Goal: Information Seeking & Learning: Learn about a topic

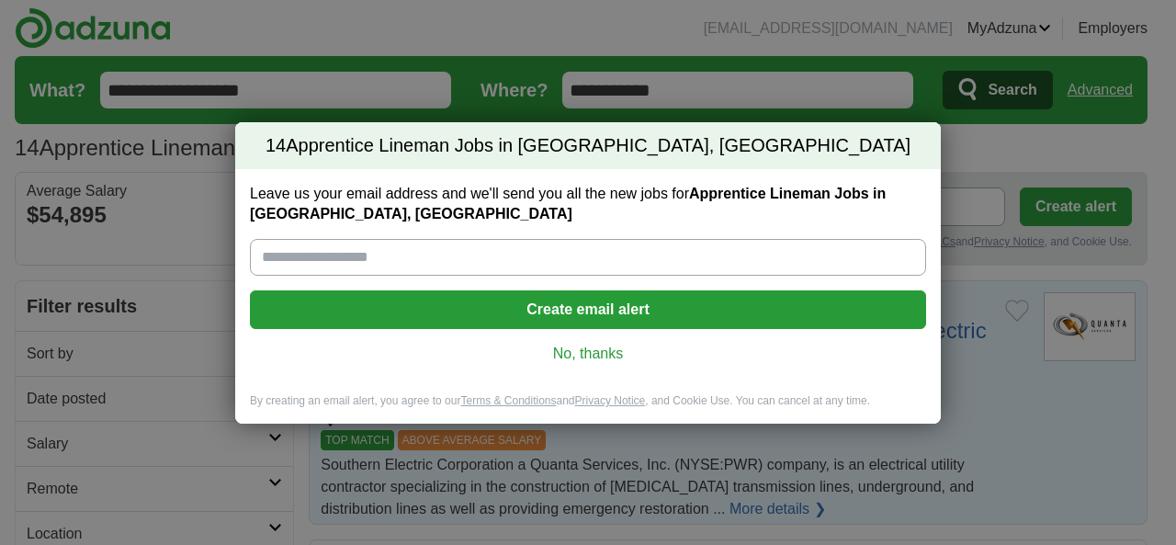
click at [612, 356] on link "No, thanks" at bounding box center [588, 354] width 647 height 20
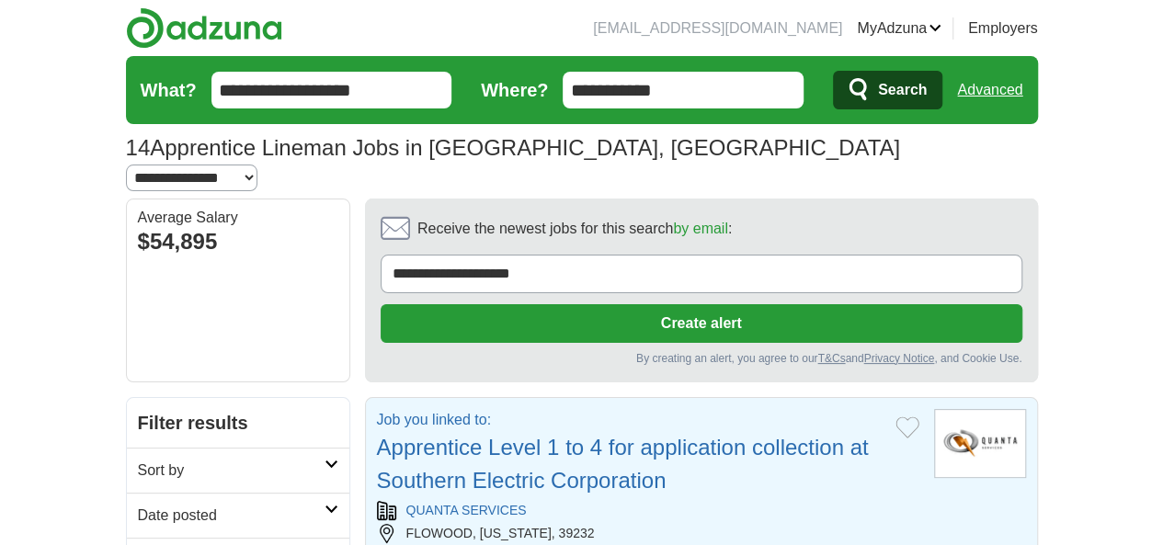
click at [447, 435] on link "Apprentice Level 1 to 4 for application collection at Southern Electric Corpora…" at bounding box center [623, 464] width 492 height 58
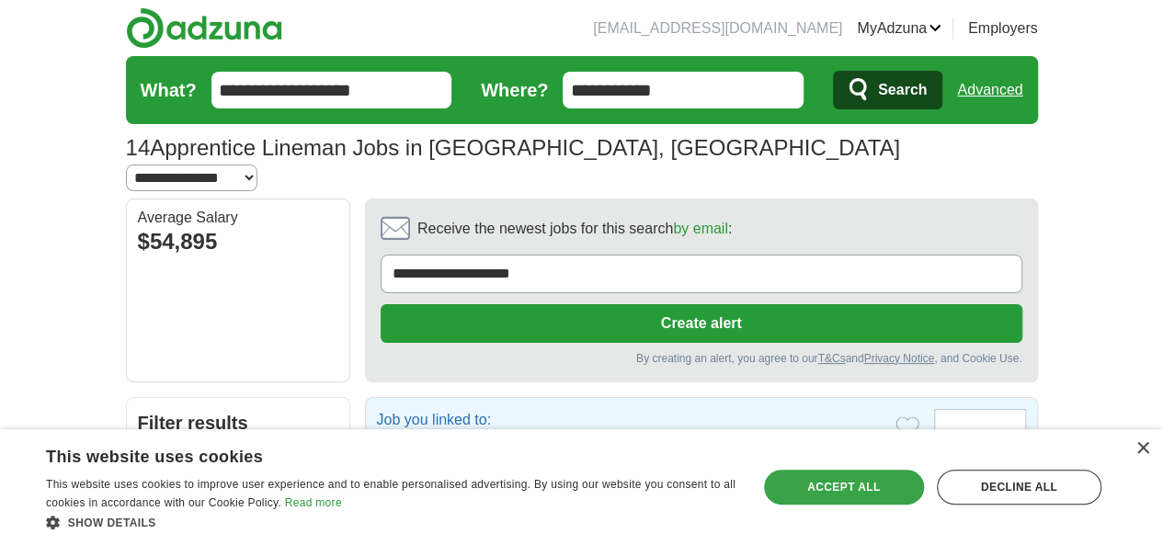
click at [814, 488] on div "Accept all" at bounding box center [844, 487] width 160 height 35
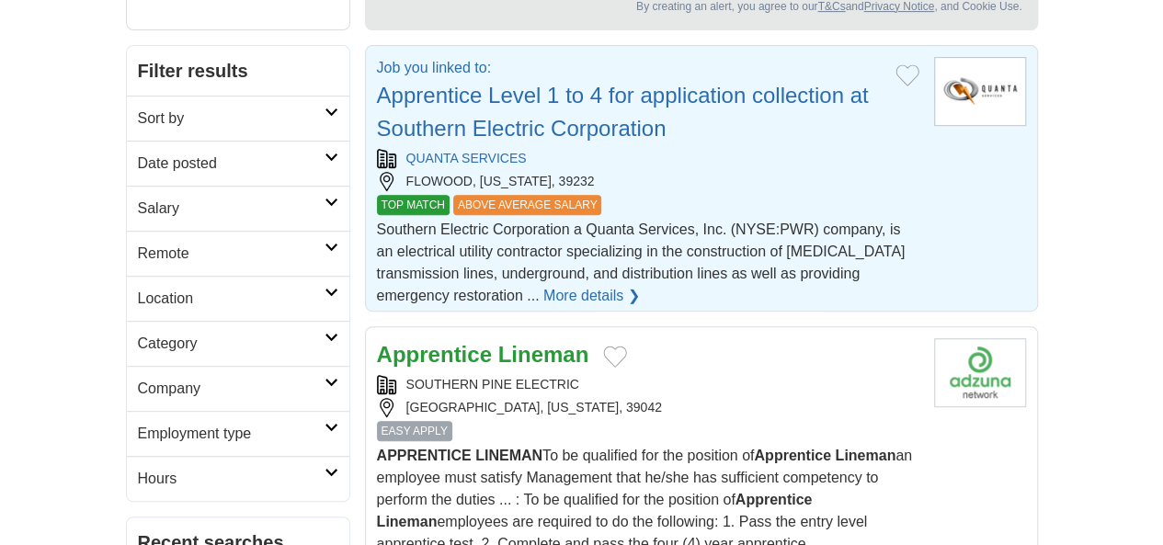
scroll to position [353, 0]
click at [428, 341] on strong "Apprentice" at bounding box center [434, 353] width 115 height 25
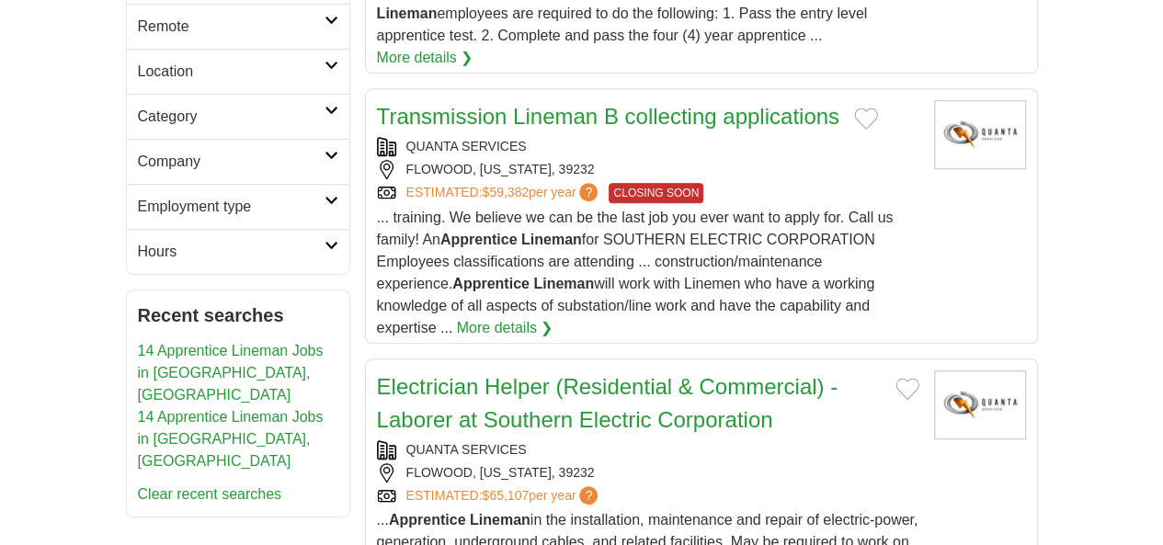
scroll to position [553, 0]
click at [505, 373] on link "Electrician Helper (Residential & Commercial) - Laborer at Southern Electric Co…" at bounding box center [607, 402] width 460 height 58
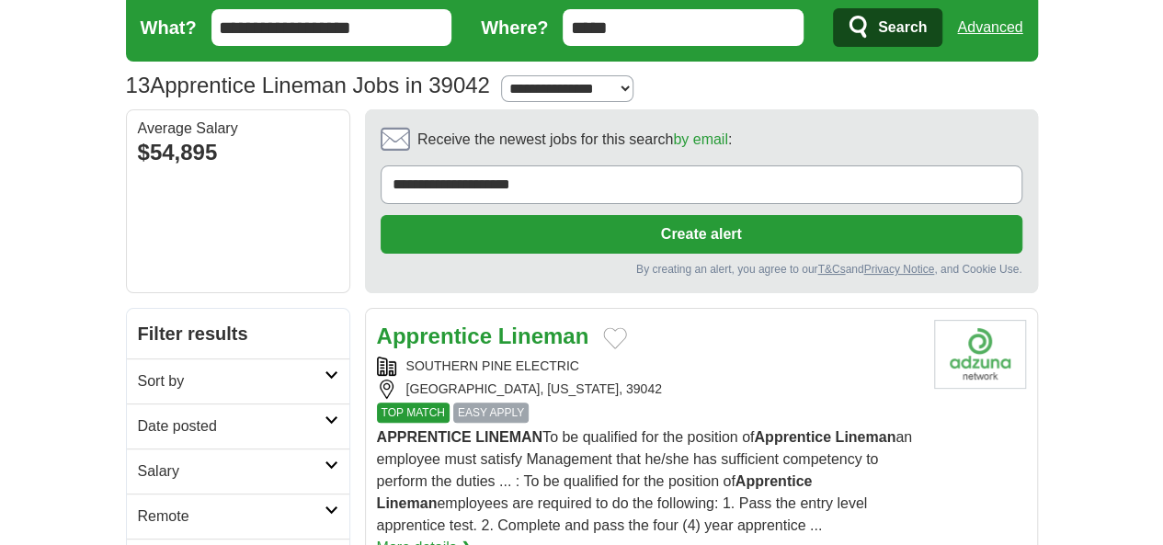
scroll to position [0, 0]
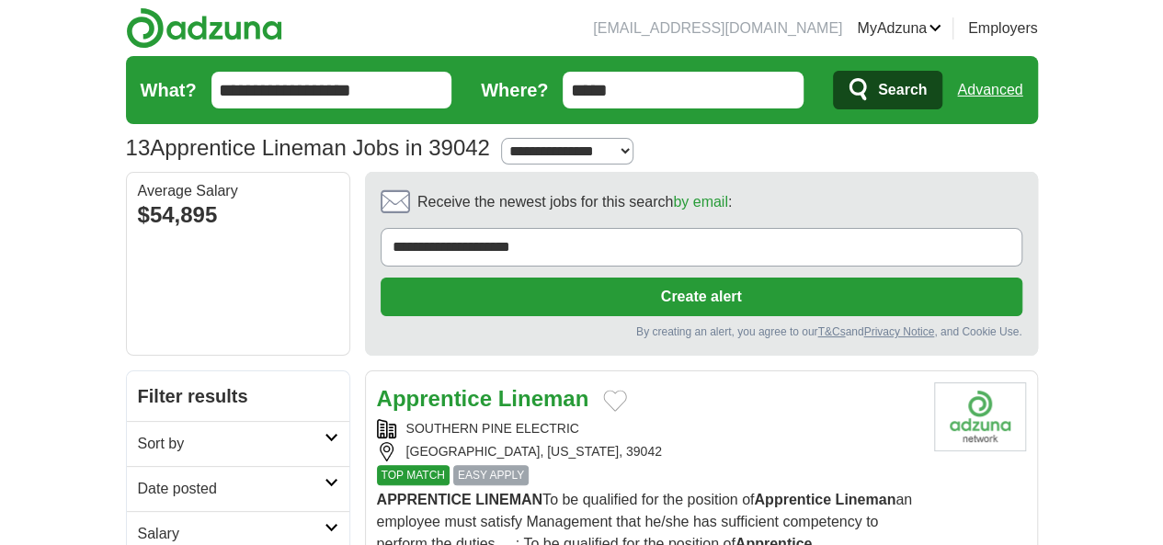
drag, startPoint x: 646, startPoint y: 84, endPoint x: 601, endPoint y: 85, distance: 45.0
click at [601, 85] on input "*****" at bounding box center [682, 90] width 241 height 37
type input "*****"
click at [833, 71] on button "Search" at bounding box center [887, 90] width 109 height 39
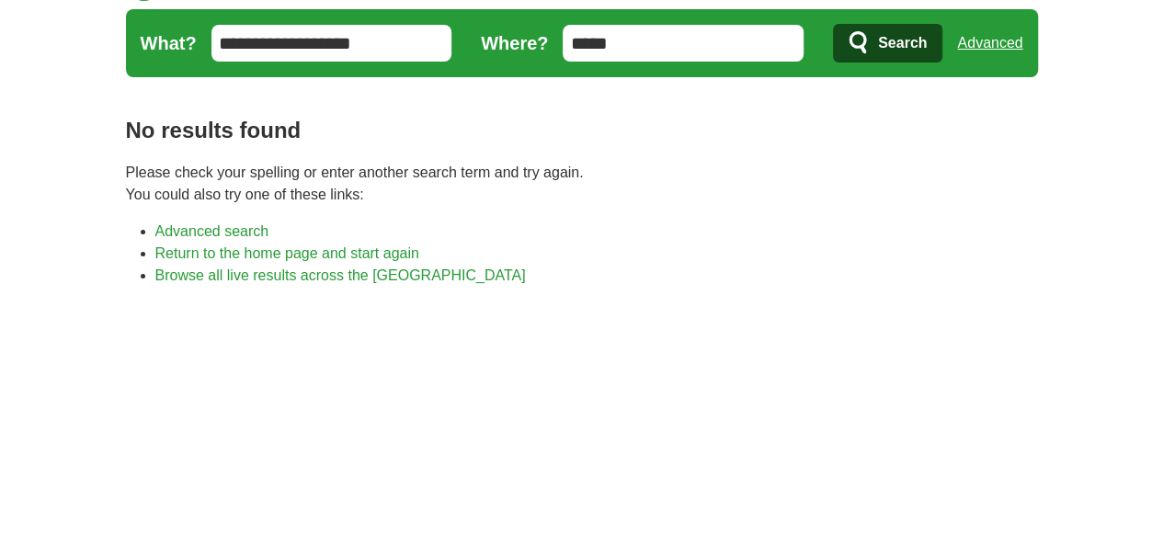
scroll to position [62, 0]
